Goal: Obtain resource: Download file/media

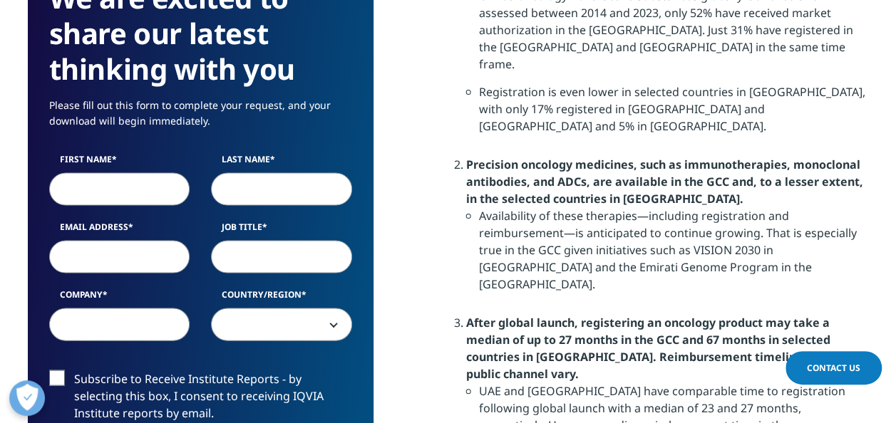
scroll to position [998, 0]
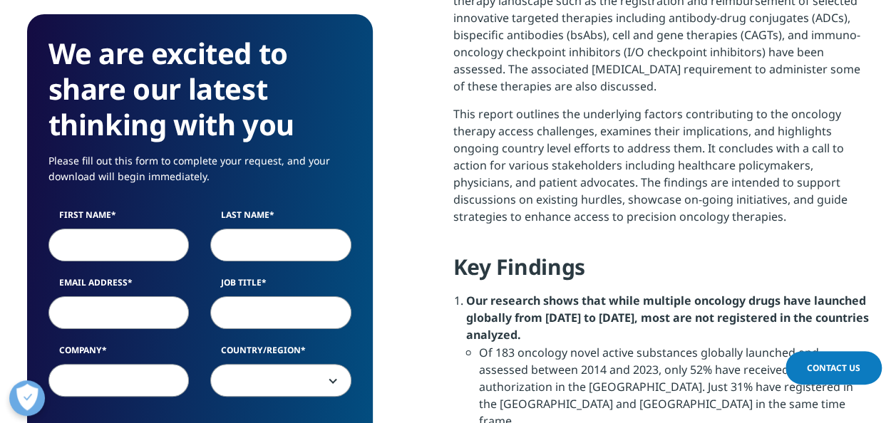
click at [145, 248] on input "First Name" at bounding box center [118, 246] width 141 height 33
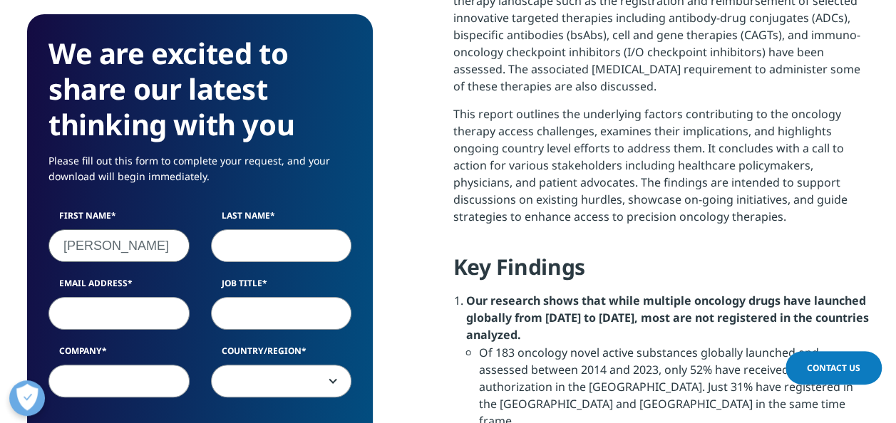
type input "[PERSON_NAME]"
click at [242, 242] on input "Last Name" at bounding box center [281, 246] width 141 height 33
type input "VIGNAUD"
click at [118, 319] on input "Email Address" at bounding box center [118, 313] width 141 height 33
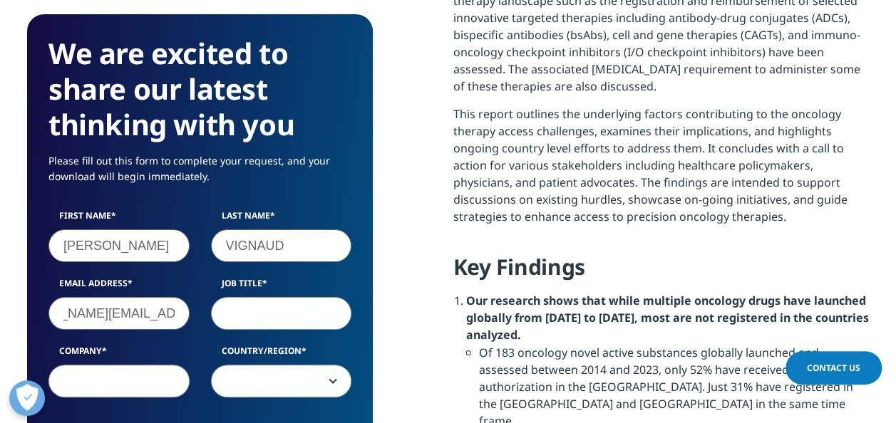
type input "[PERSON_NAME][EMAIL_ADDRESS][DOMAIN_NAME]"
click at [248, 309] on input "Job Title" at bounding box center [281, 313] width 141 height 33
type input "Head Public Affairs"
click at [153, 390] on input "Company" at bounding box center [118, 381] width 141 height 33
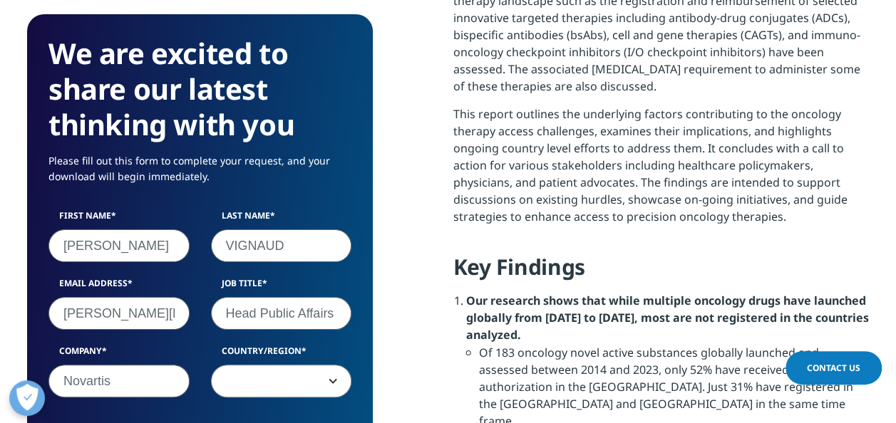
type input "Novartis"
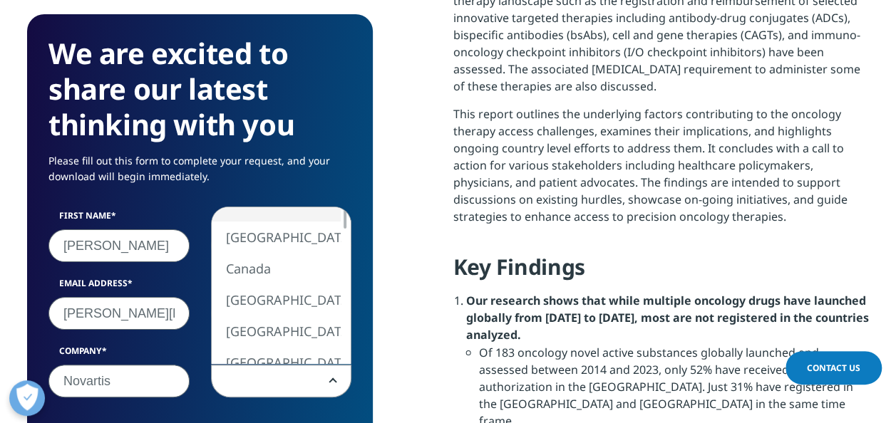
click at [327, 384] on span at bounding box center [282, 382] width 140 height 33
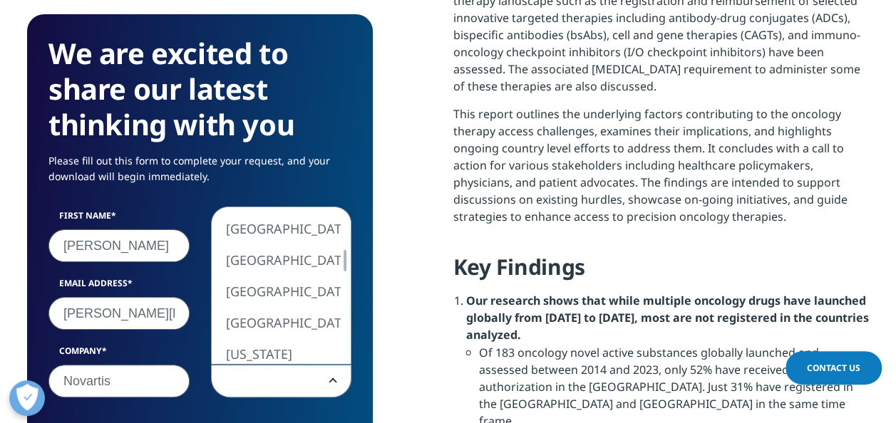
select select "France"
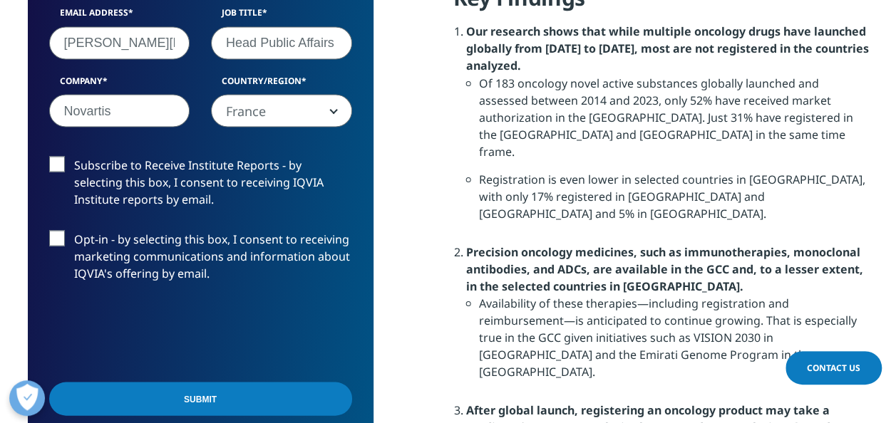
scroll to position [1283, 0]
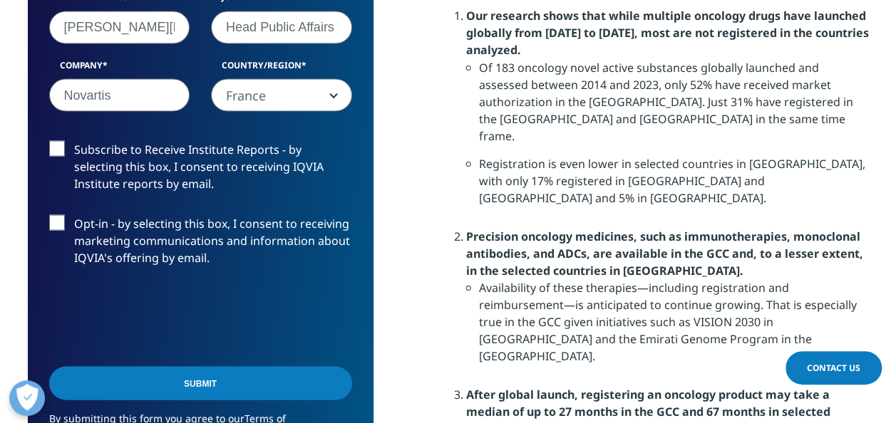
drag, startPoint x: 53, startPoint y: 137, endPoint x: 55, endPoint y: 145, distance: 8.1
click at [54, 144] on form "We are excited to share our latest thinking with you Please fill out this form …" at bounding box center [200, 122] width 303 height 745
drag, startPoint x: 58, startPoint y: 148, endPoint x: 63, endPoint y: 158, distance: 11.2
click at [58, 149] on label "Subscribe to Receive Institute Reports - by selecting this box, I consent to re…" at bounding box center [200, 169] width 303 height 59
click at [74, 140] on input "Subscribe to Receive Institute Reports - by selecting this box, I consent to re…" at bounding box center [74, 140] width 0 height 0
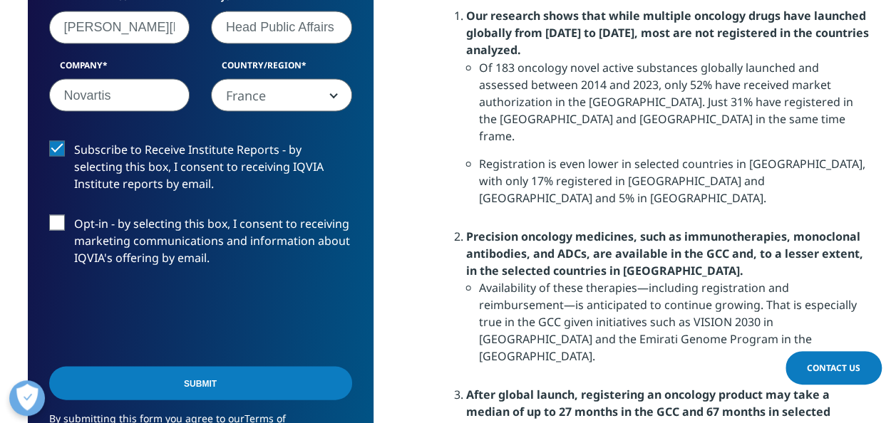
drag, startPoint x: 50, startPoint y: 222, endPoint x: 57, endPoint y: 232, distance: 12.3
click at [51, 222] on label "Opt-in - by selecting this box, I consent to receiving marketing communications…" at bounding box center [200, 244] width 303 height 59
click at [74, 215] on input "Opt-in - by selecting this box, I consent to receiving marketing communications…" at bounding box center [74, 215] width 0 height 0
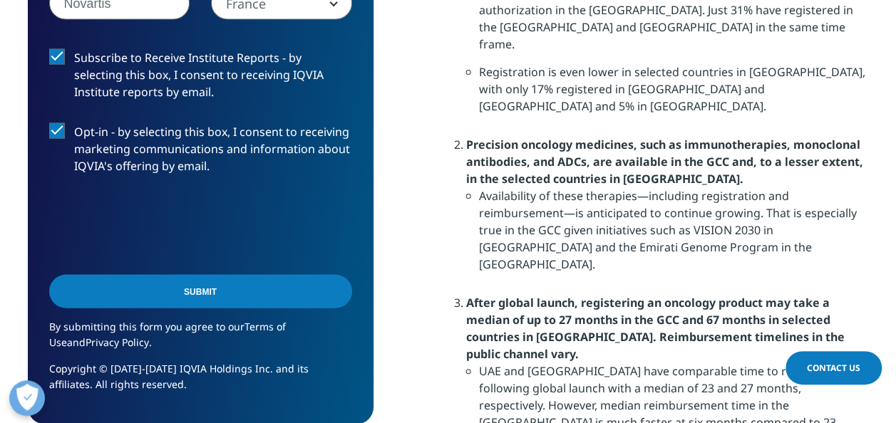
scroll to position [1568, 0]
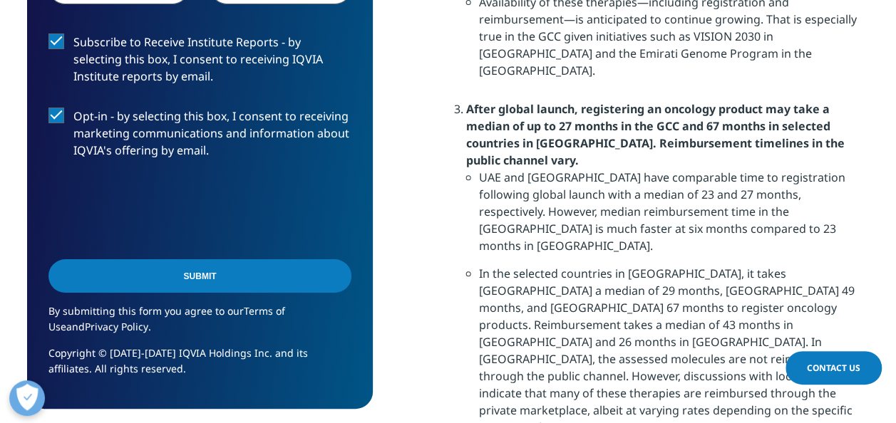
click at [197, 275] on input "Submit" at bounding box center [199, 276] width 303 height 34
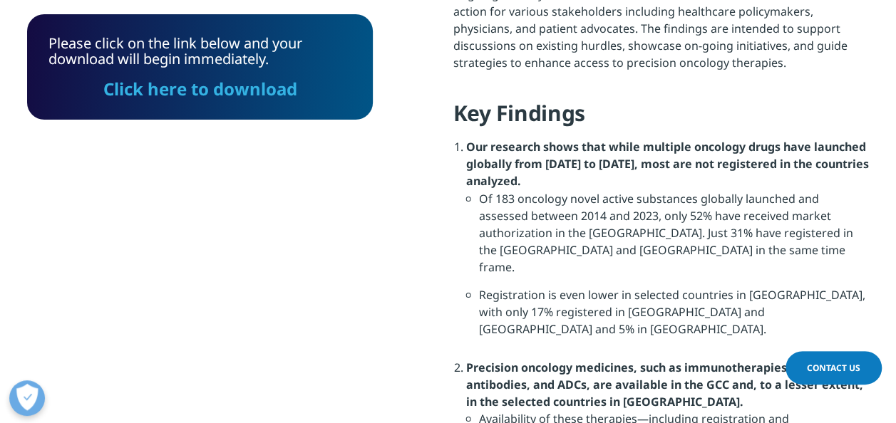
scroll to position [1069, 0]
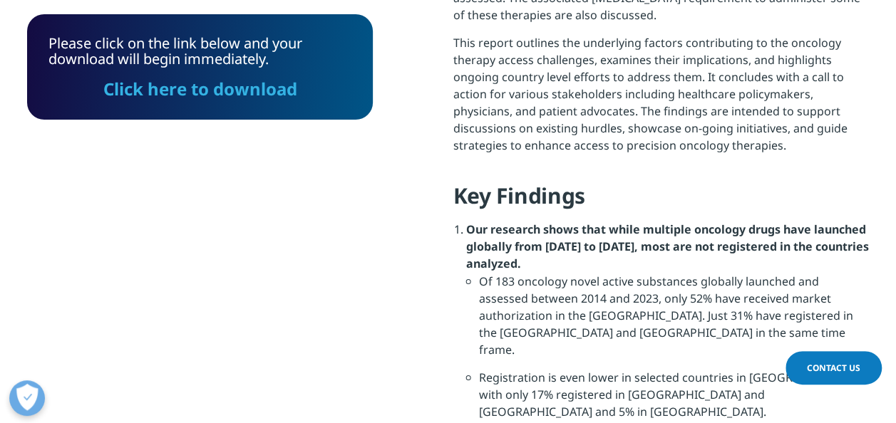
click at [221, 93] on link "Click here to download" at bounding box center [200, 89] width 194 height 24
